Goal: Find specific page/section: Find specific page/section

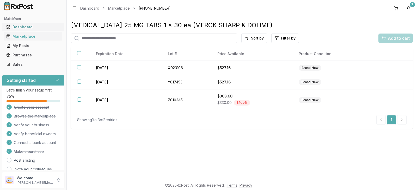
click at [40, 27] on div "Dashboard" at bounding box center [33, 26] width 54 height 5
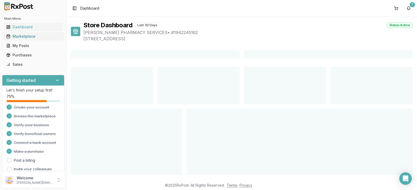
click at [35, 37] on div "Marketplace" at bounding box center [33, 36] width 54 height 5
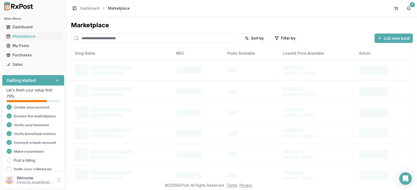
click at [106, 39] on input "search" at bounding box center [154, 38] width 166 height 9
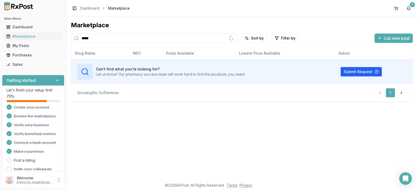
type input "******"
